Goal: Information Seeking & Learning: Learn about a topic

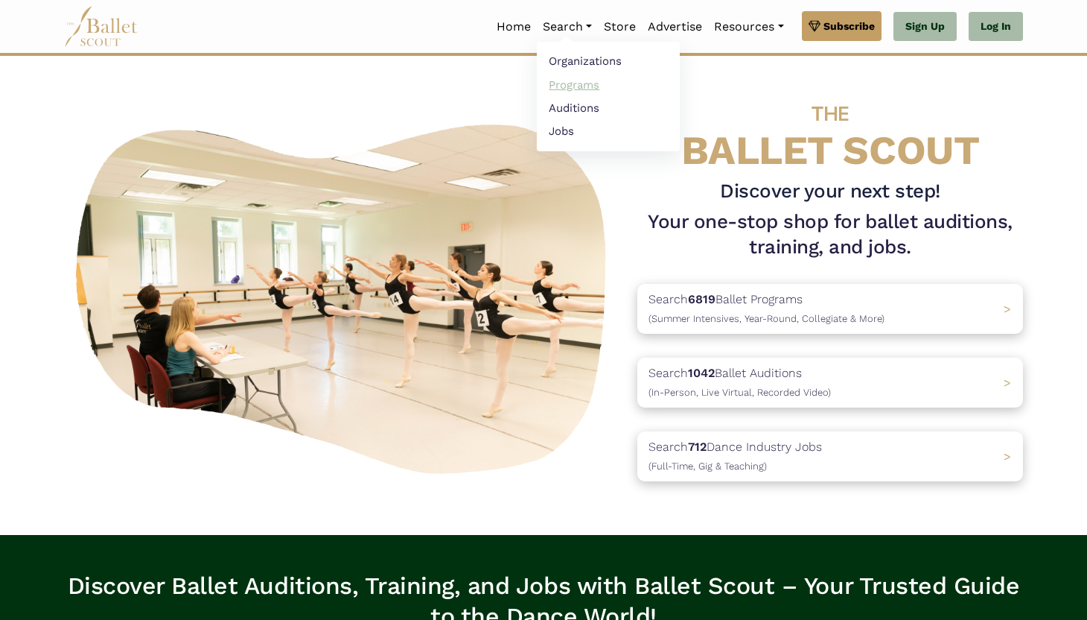
click at [573, 84] on link "Programs" at bounding box center [608, 84] width 143 height 23
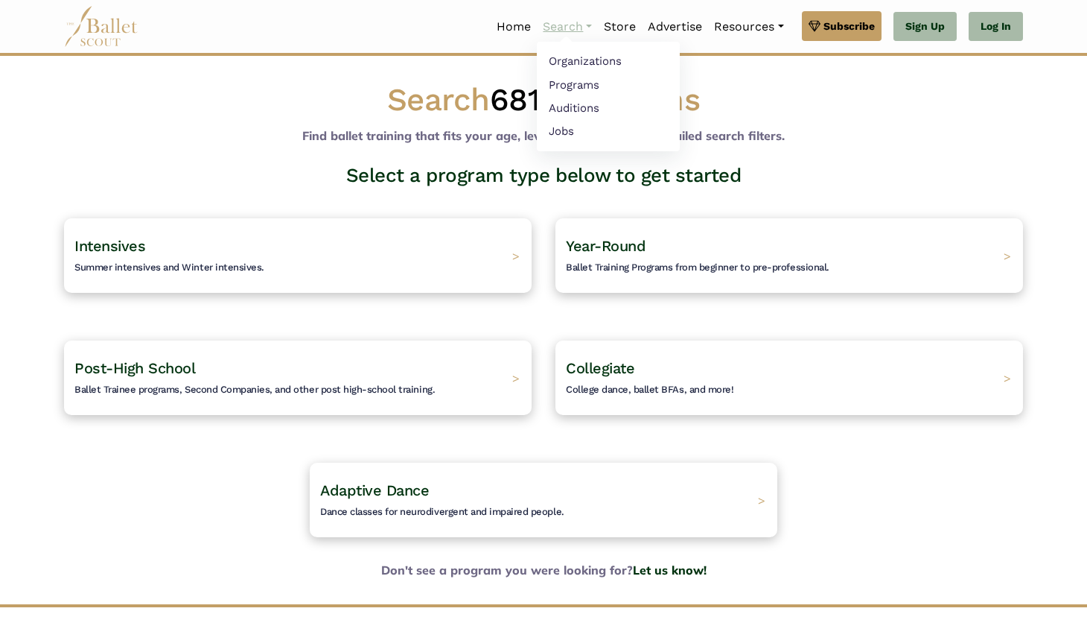
click at [562, 19] on link "Search" at bounding box center [567, 26] width 61 height 31
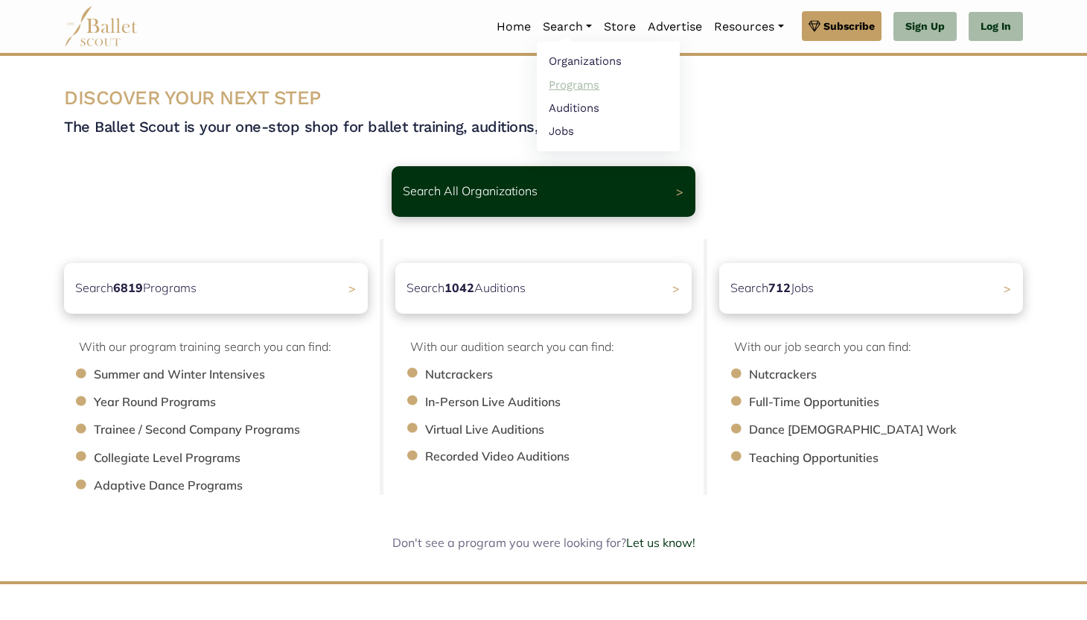
click at [579, 82] on link "Programs" at bounding box center [608, 84] width 143 height 23
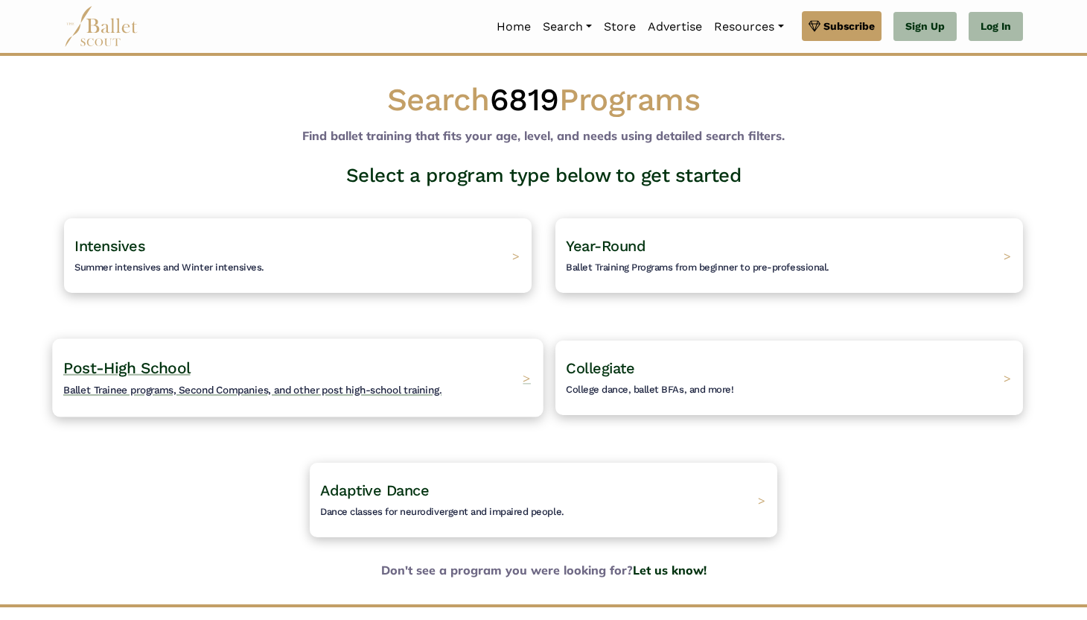
click at [299, 351] on div "Post-High School Ballet Trainee programs, Second Companies, and other post high…" at bounding box center [297, 377] width 491 height 78
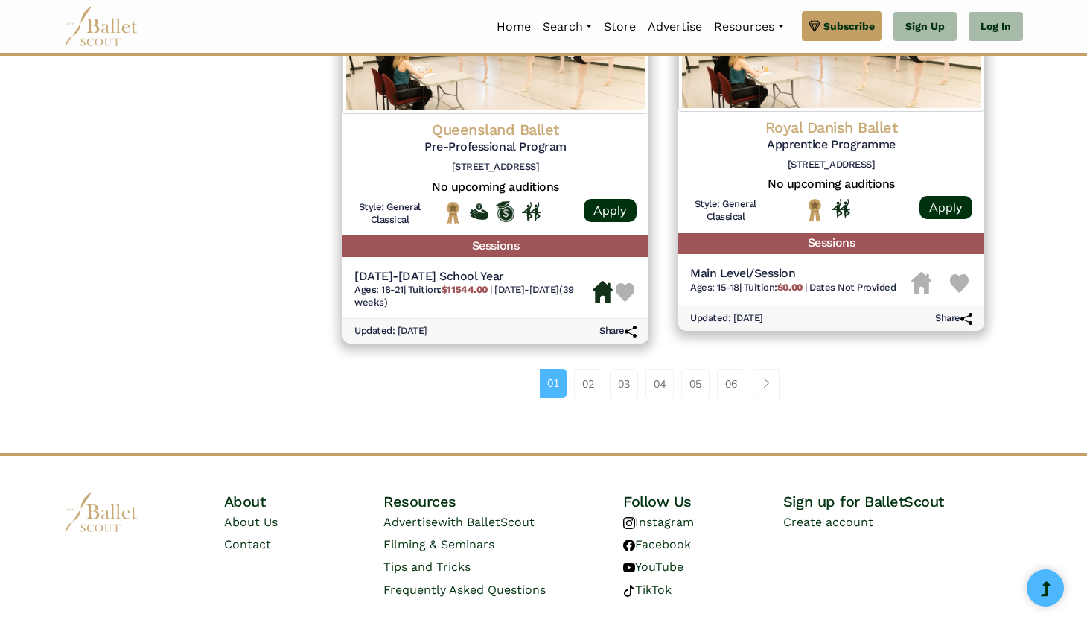
scroll to position [1965, 0]
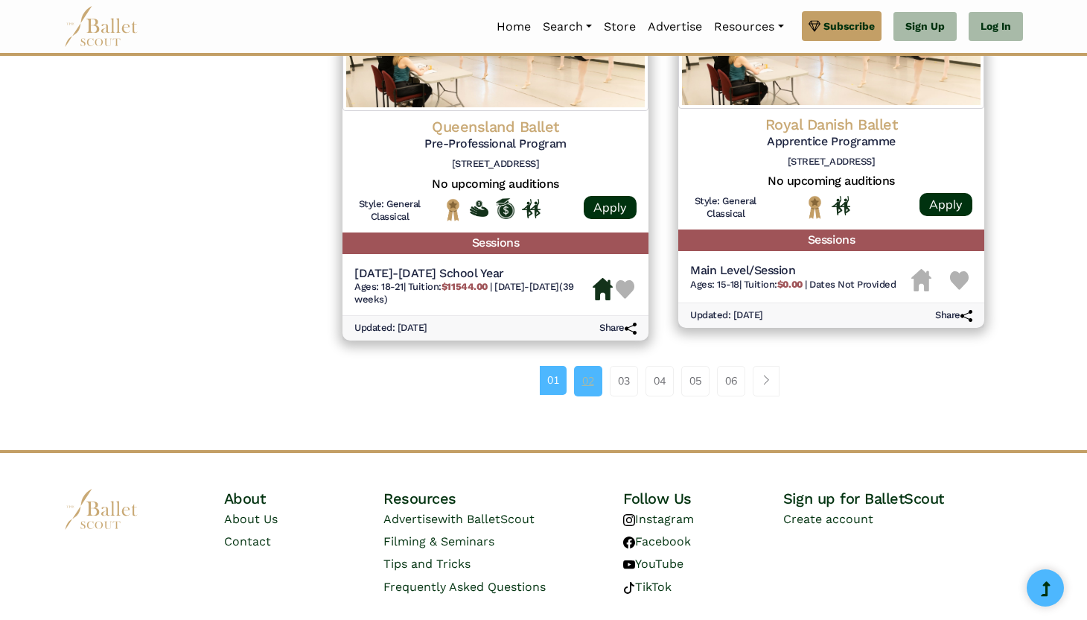
click at [596, 382] on link "02" at bounding box center [588, 381] width 28 height 30
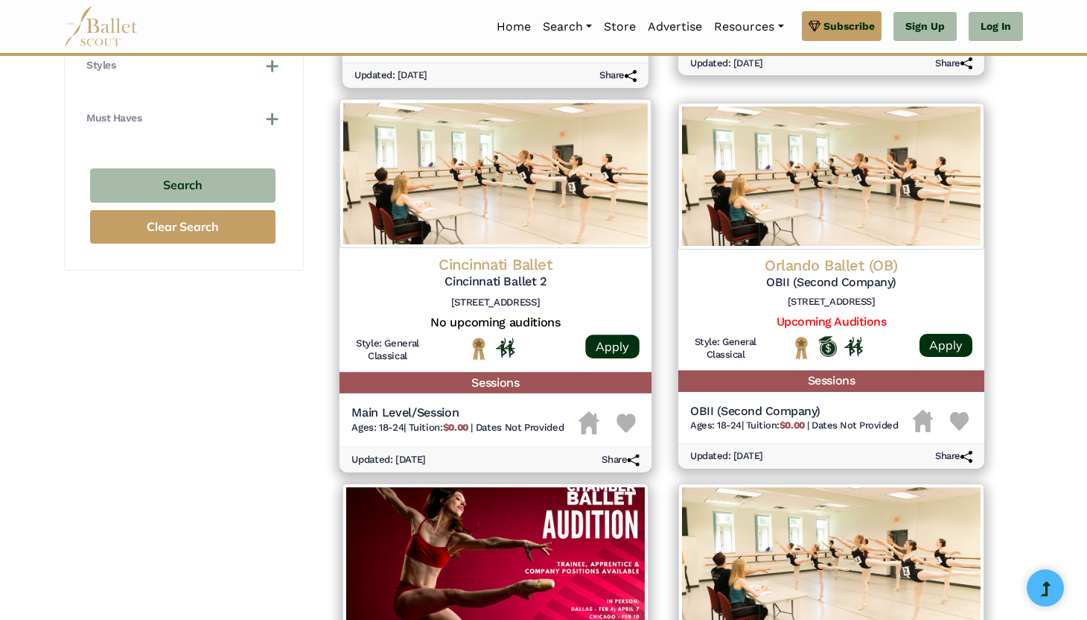
scroll to position [1042, 0]
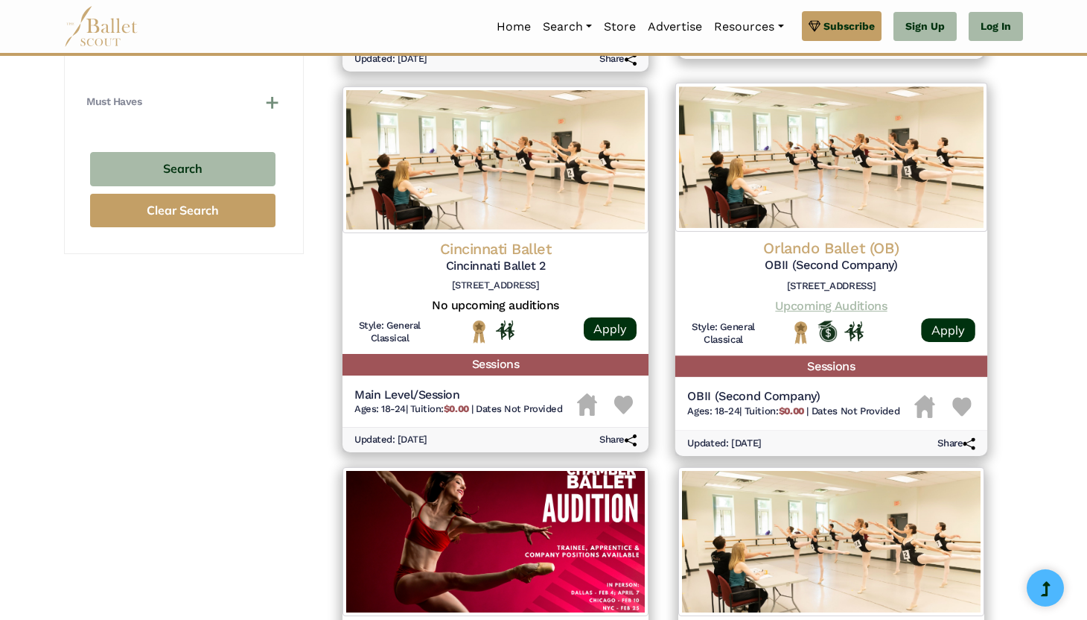
click at [837, 302] on link "Upcoming Auditions" at bounding box center [831, 306] width 112 height 14
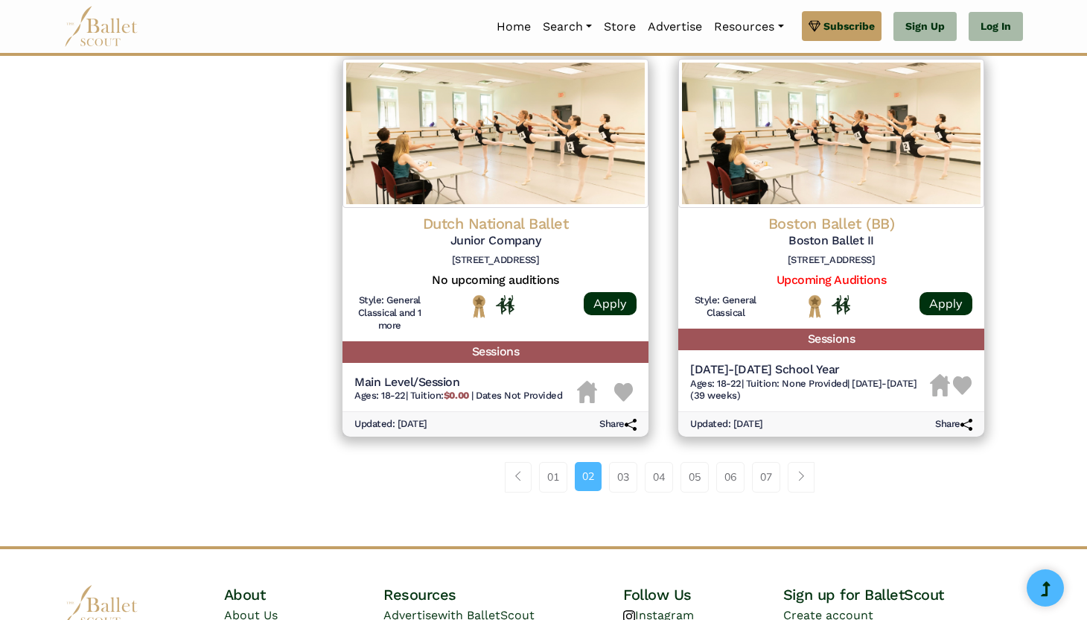
scroll to position [1880, 0]
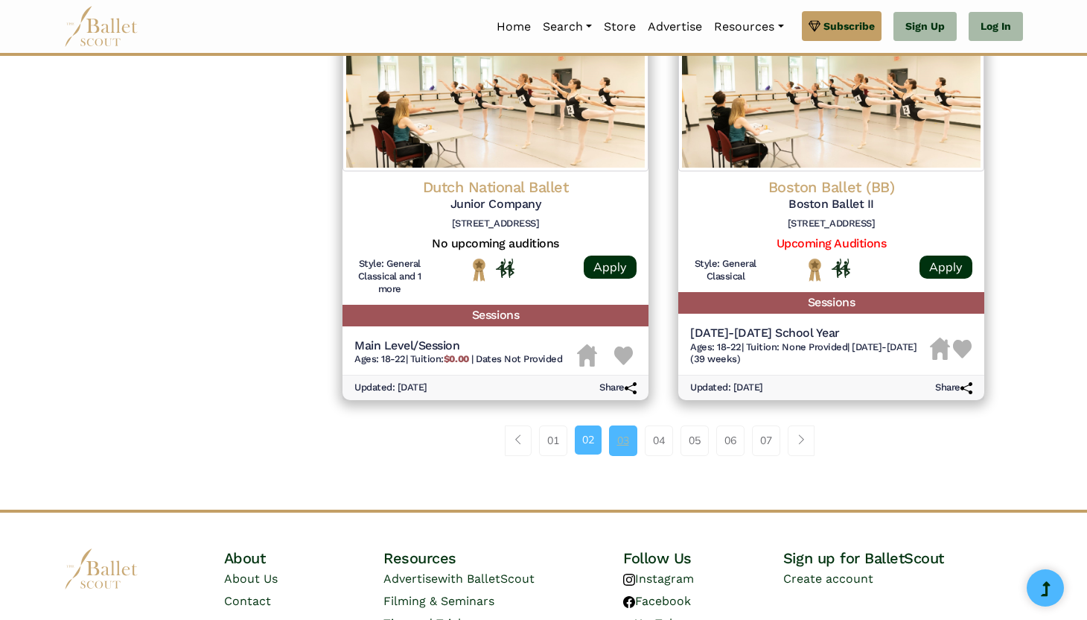
click at [625, 439] on link "03" at bounding box center [623, 440] width 28 height 30
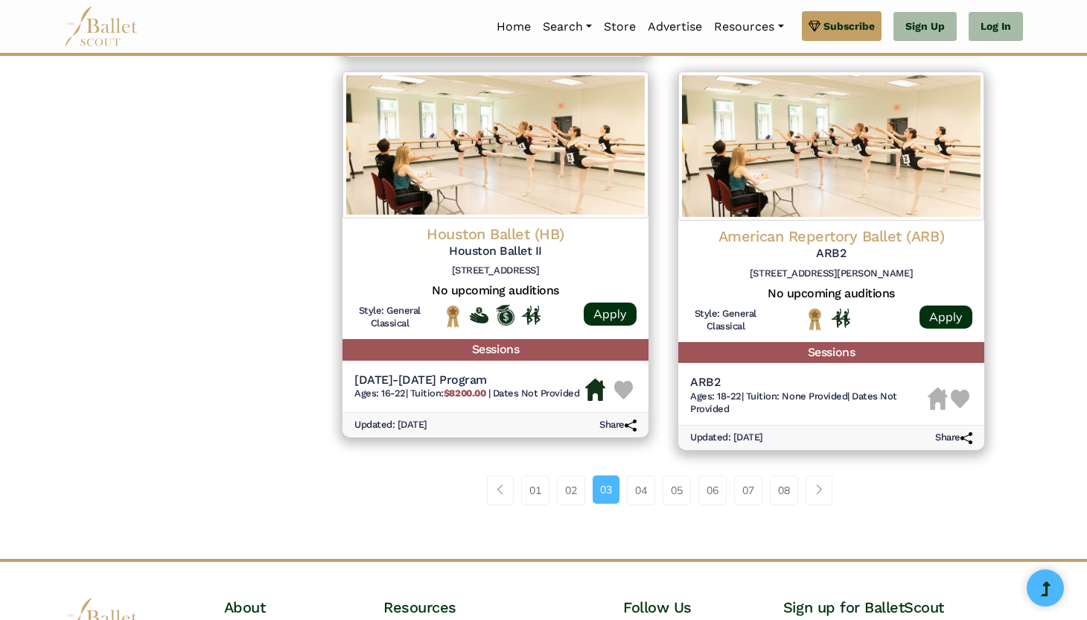
scroll to position [1947, 0]
